Goal: Entertainment & Leisure: Consume media (video, audio)

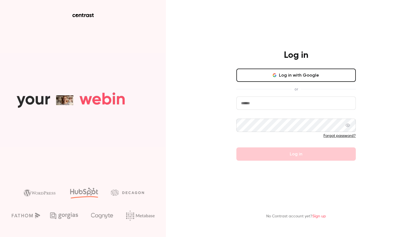
click at [267, 76] on button "Log in with Google" at bounding box center [295, 75] width 119 height 13
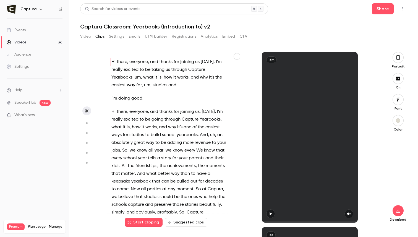
click at [40, 40] on link "Videos 36" at bounding box center [34, 42] width 69 height 12
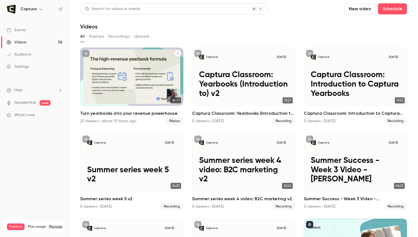
click at [109, 112] on h2 "Turn yearbooks into your revenue powerhouse" at bounding box center [131, 113] width 103 height 7
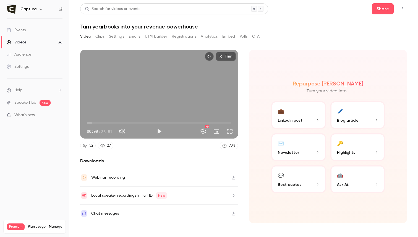
click at [101, 38] on button "Clips" at bounding box center [99, 36] width 9 height 9
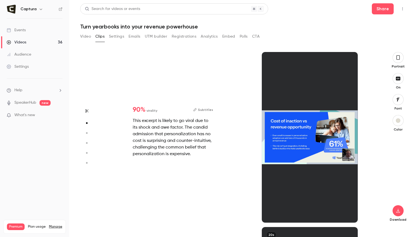
scroll to position [175, 0]
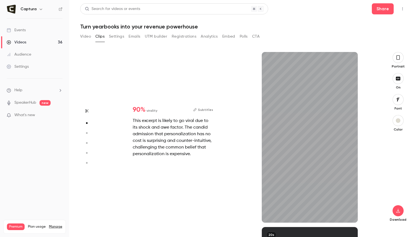
type input "*"
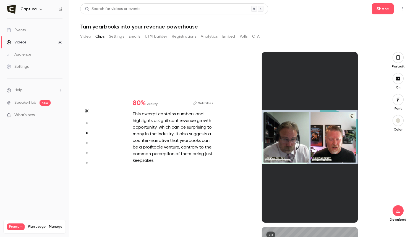
scroll to position [350, 0]
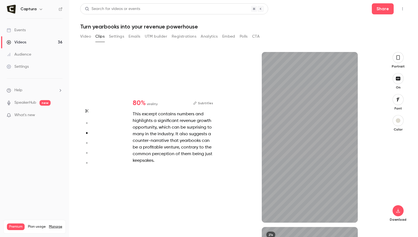
type input "*"
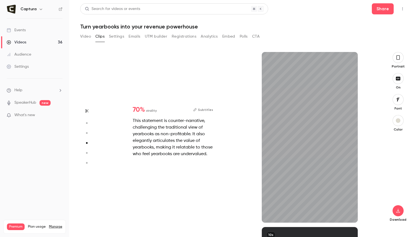
type input "*"
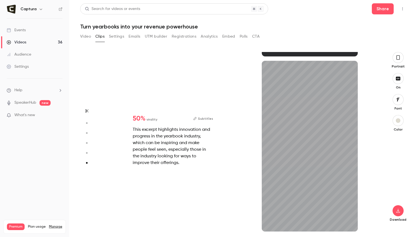
scroll to position [866, 0]
type input "*"
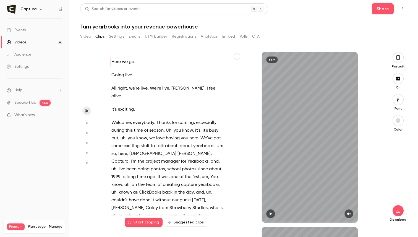
scroll to position [0, 0]
click at [22, 43] on div "Videos" at bounding box center [17, 43] width 20 height 6
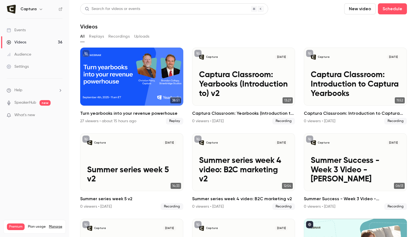
click at [362, 5] on button "New video" at bounding box center [360, 8] width 32 height 11
click at [367, 20] on li "Record" at bounding box center [376, 24] width 60 height 14
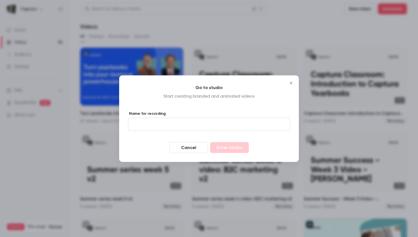
click at [210, 124] on input "Name for recording" at bounding box center [209, 123] width 162 height 13
type input "****"
click at [239, 144] on button "Enter studio" at bounding box center [229, 147] width 39 height 11
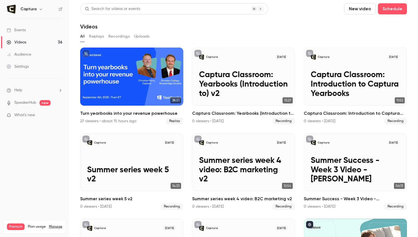
click at [38, 42] on link "Videos 36" at bounding box center [34, 42] width 69 height 12
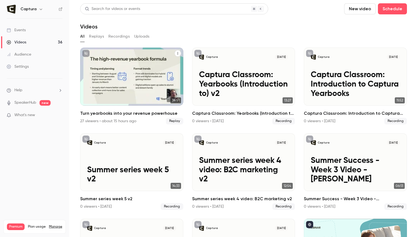
click at [106, 86] on div "Turn yearbooks into your revenue powerhouse" at bounding box center [131, 77] width 103 height 58
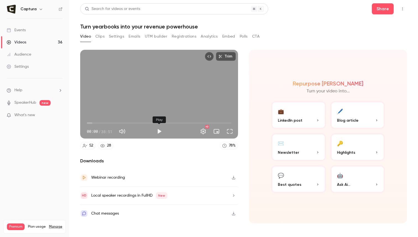
click at [159, 133] on button "Play" at bounding box center [159, 131] width 11 height 11
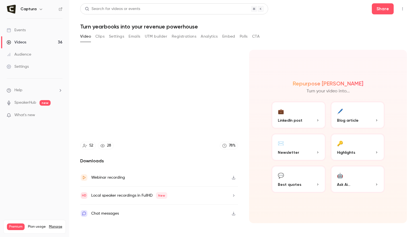
click at [233, 214] on icon "button" at bounding box center [233, 213] width 4 height 4
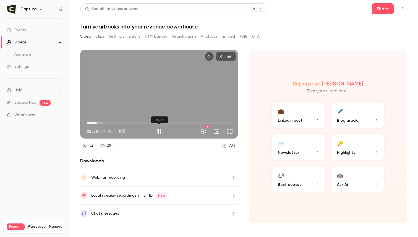
click at [160, 129] on button "Pause" at bounding box center [159, 131] width 11 height 11
type input "*****"
